Goal: Task Accomplishment & Management: Complete application form

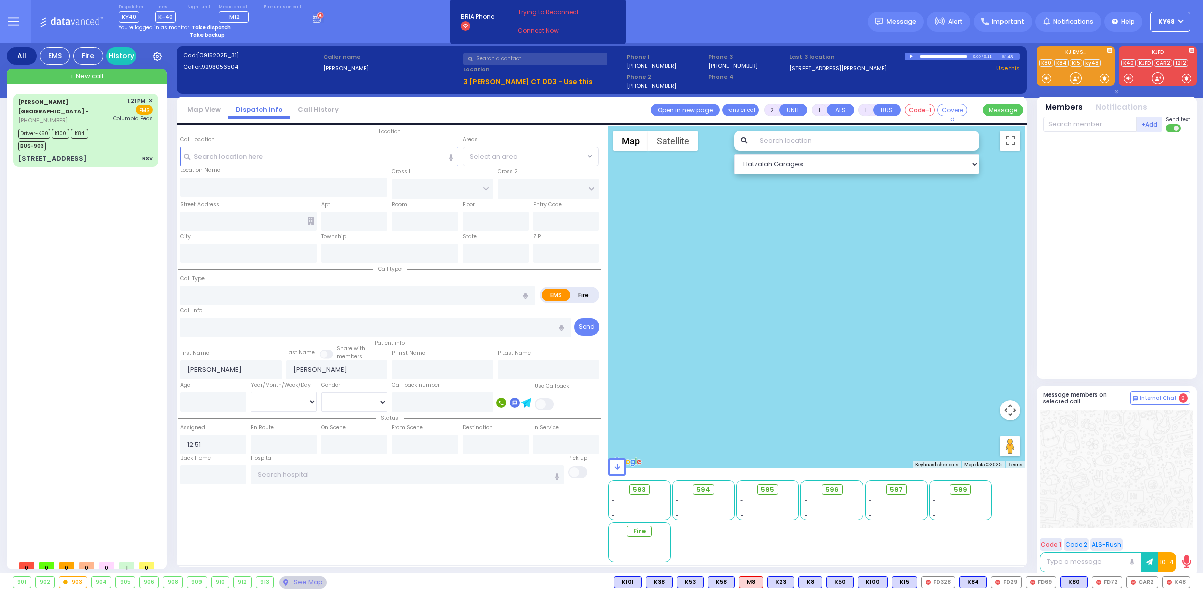
select select
click at [768, 35] on div "Dispatcher KY40 shift has started. Are you ? Lines K-40" at bounding box center [601, 21] width 1203 height 43
click at [390, 9] on div "Dispatcher KY40 shift has started. Are you ? Lines K-40" at bounding box center [601, 21] width 1203 height 43
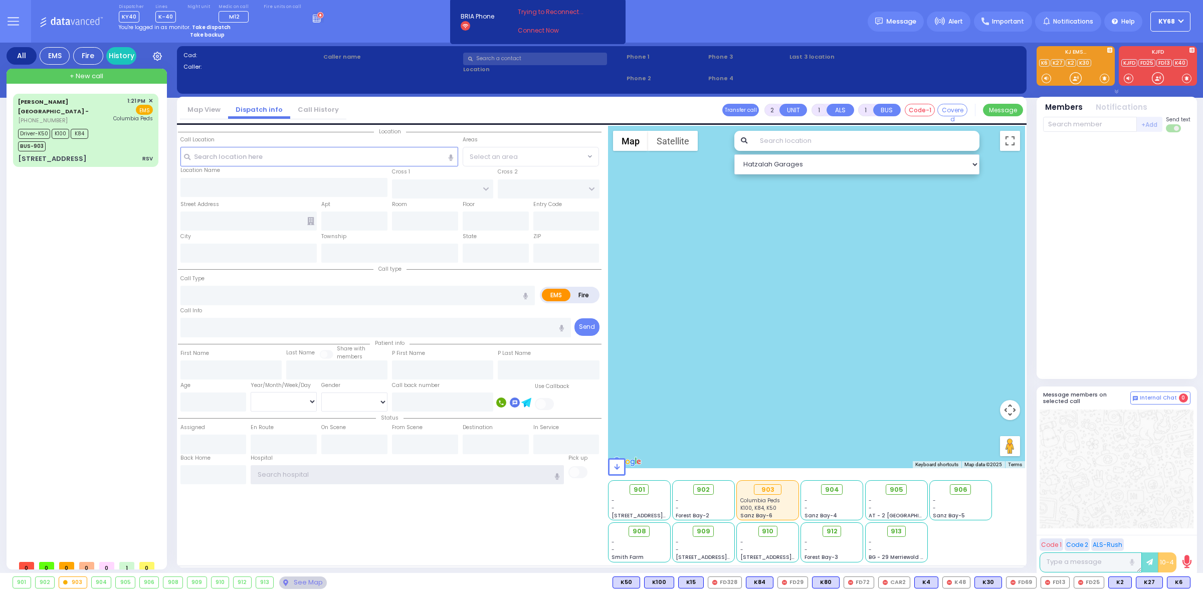
type input "ky68"
click at [0, 11] on button at bounding box center [13, 21] width 36 height 43
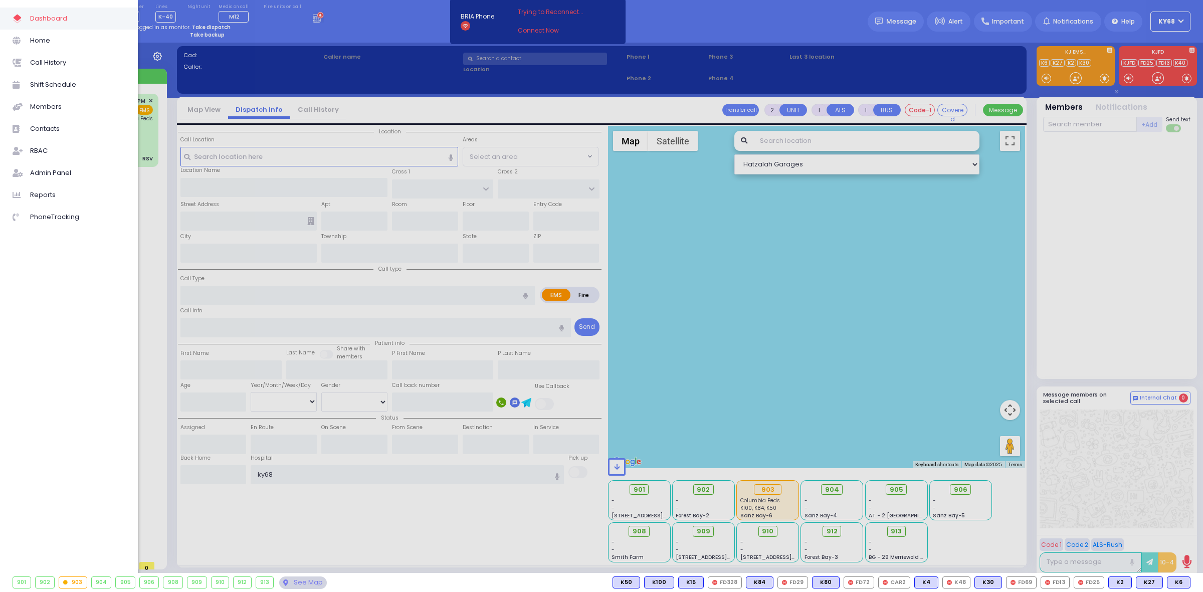
click at [317, 51] on div at bounding box center [601, 296] width 1203 height 592
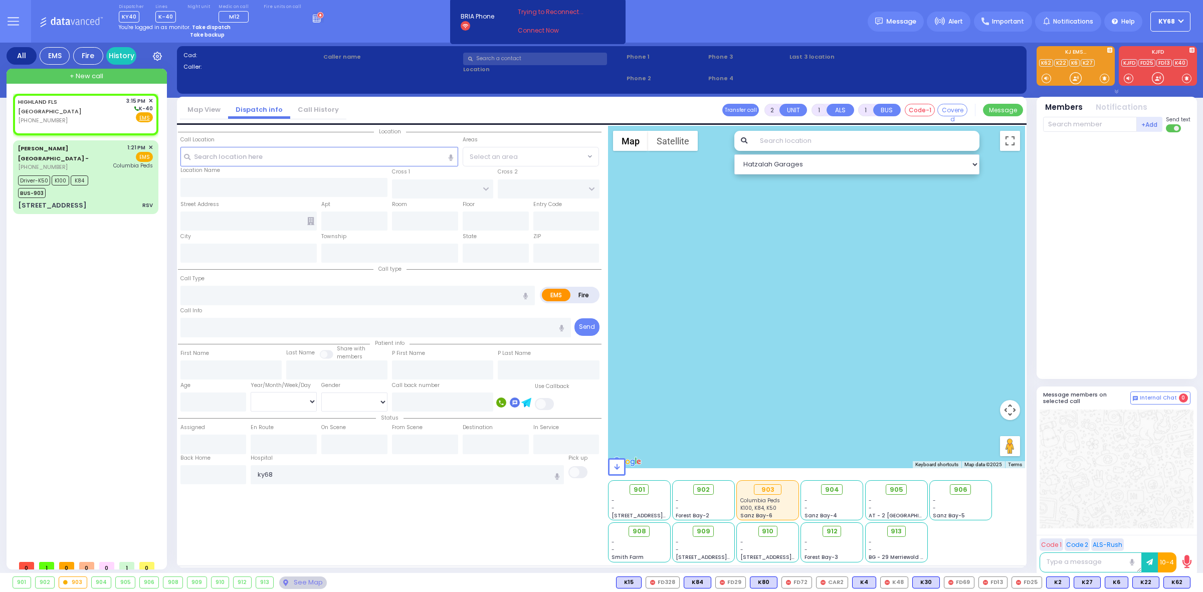
select select
radio input "true"
select select
type input "15:15"
select select "Hatzalah Garages"
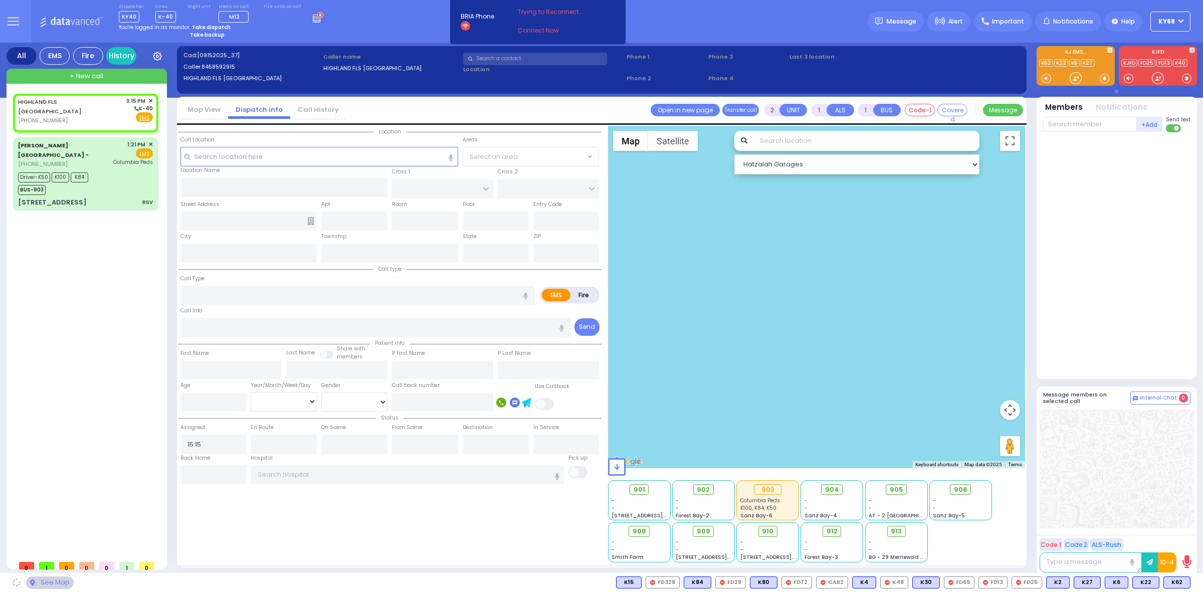
select select
radio input "true"
select select
select select "Hatzalah Garages"
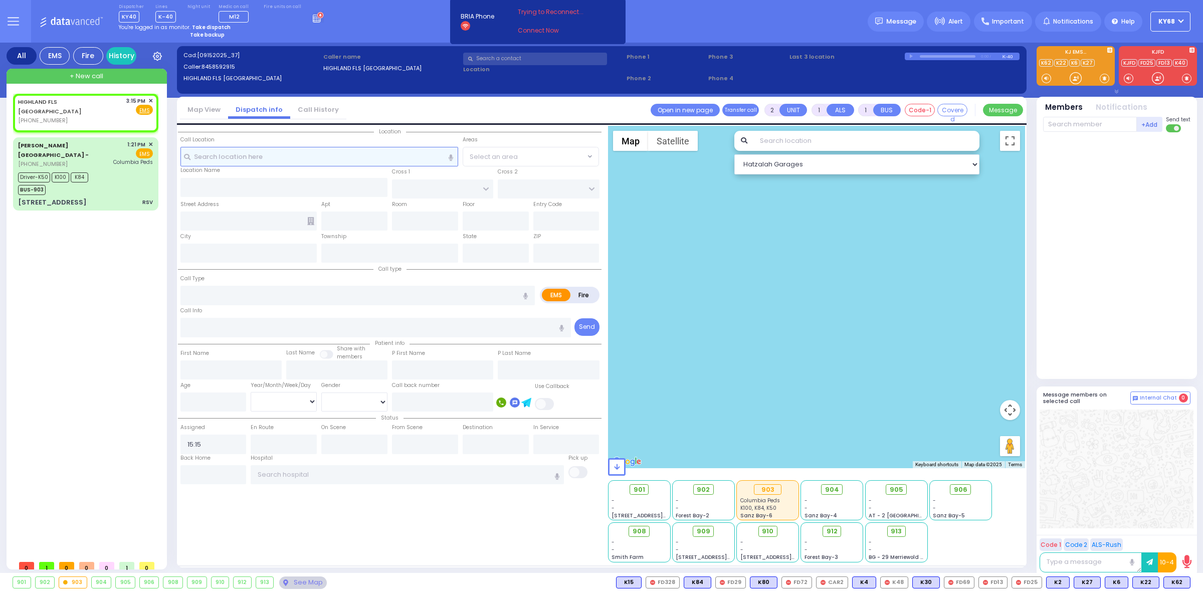
select select
radio input "true"
select select
select select "Hatzalah Garages"
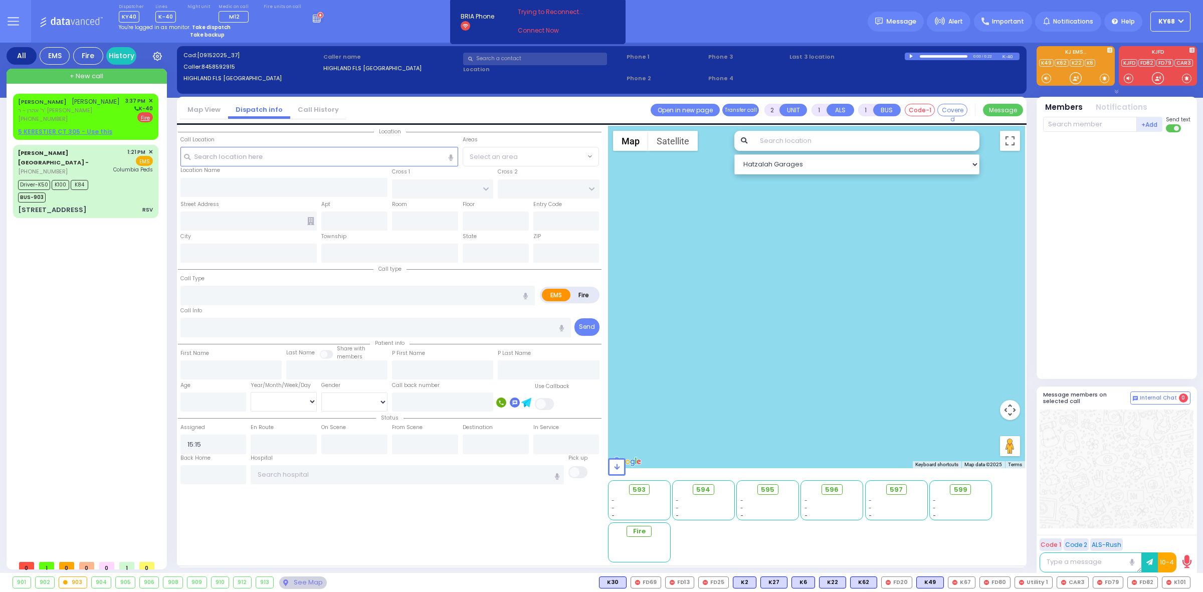
click at [104, 362] on div "JOEL WEINBERGER יואל וויינבערגער ר' אהרן - ר' חיים עקיבא ווייסהויז (845) 421-15…" at bounding box center [87, 325] width 149 height 462
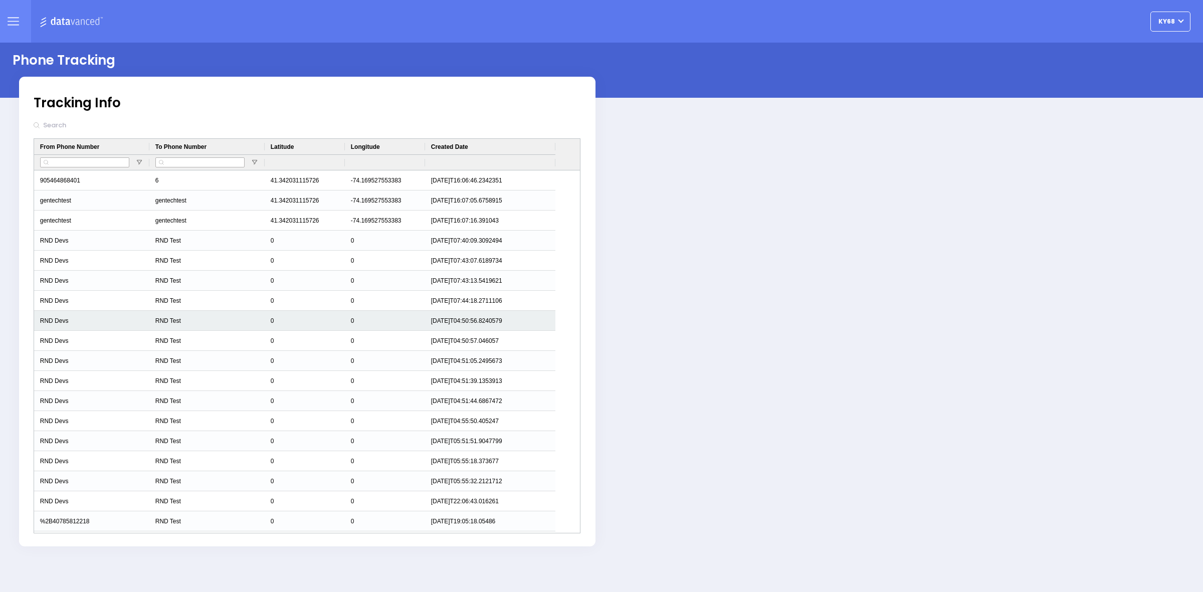
type input "ky68"
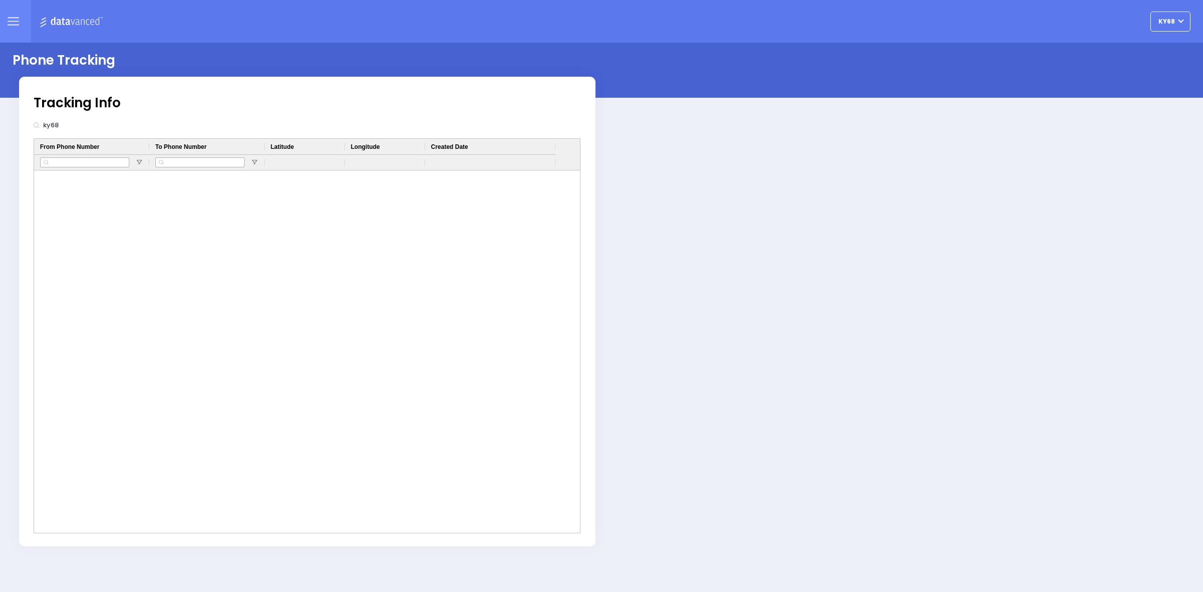
click at [83, 120] on input "ky68" at bounding box center [108, 125] width 137 height 19
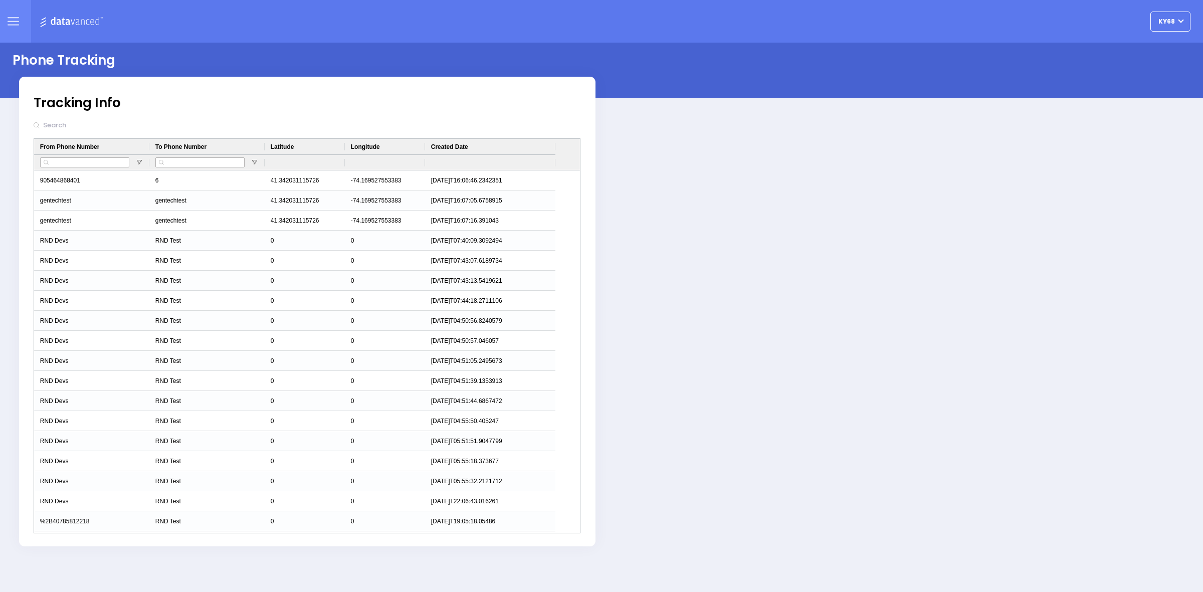
click at [673, 189] on div "Phone Tracking Tracking Info 6" at bounding box center [602, 295] width 1178 height 504
drag, startPoint x: 480, startPoint y: 494, endPoint x: 661, endPoint y: 221, distance: 328.2
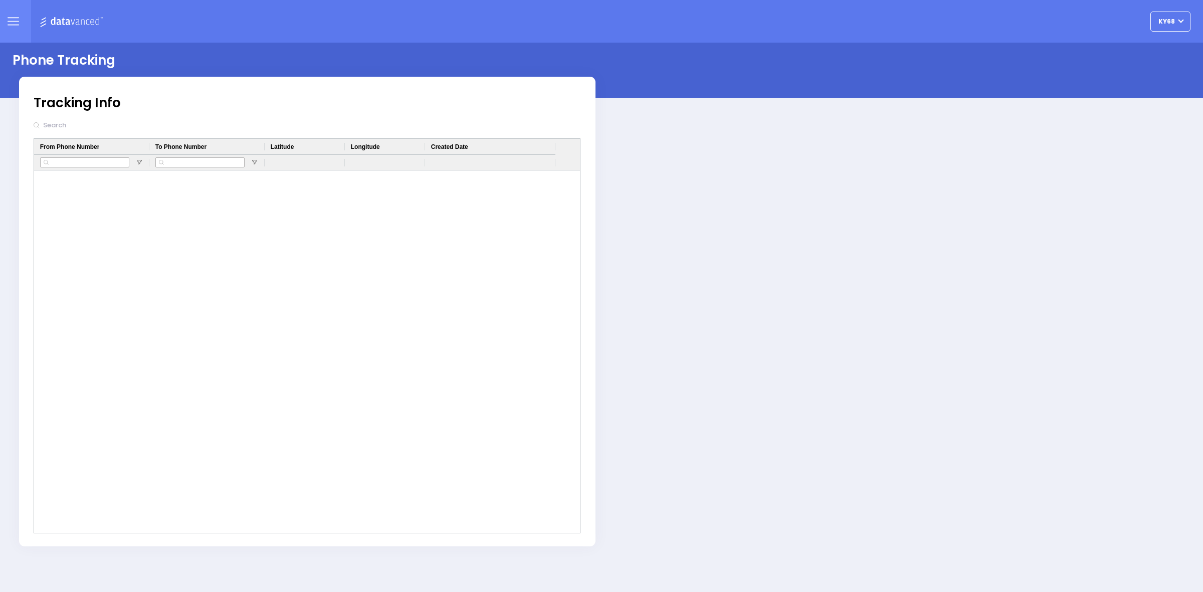
scroll to position [2144, 0]
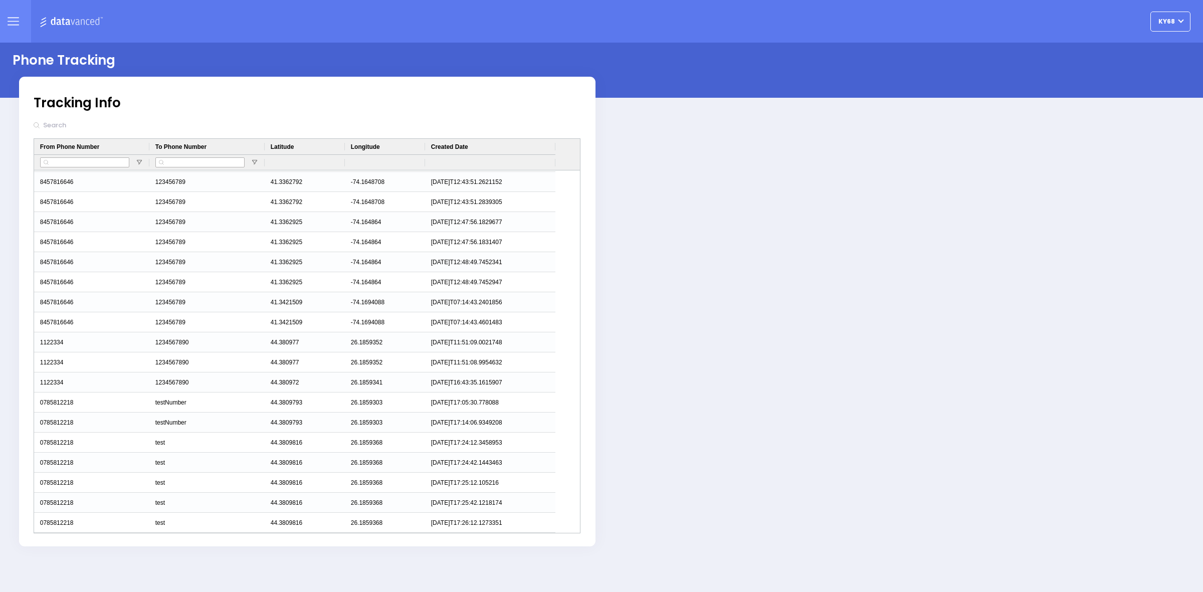
click at [840, 301] on div "Phone Tracking Tracking Info 0" at bounding box center [602, 295] width 1178 height 504
